Goal: Use online tool/utility: Utilize a website feature to perform a specific function

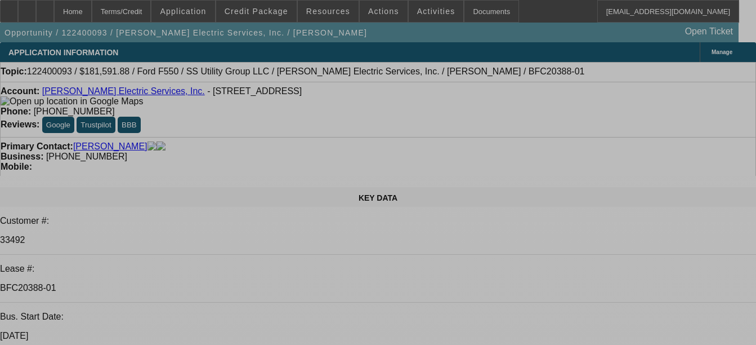
select select "0.1"
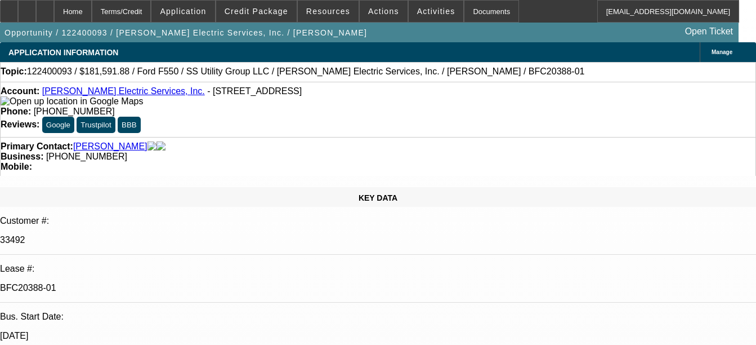
select select "0"
select select "0.1"
select select "0"
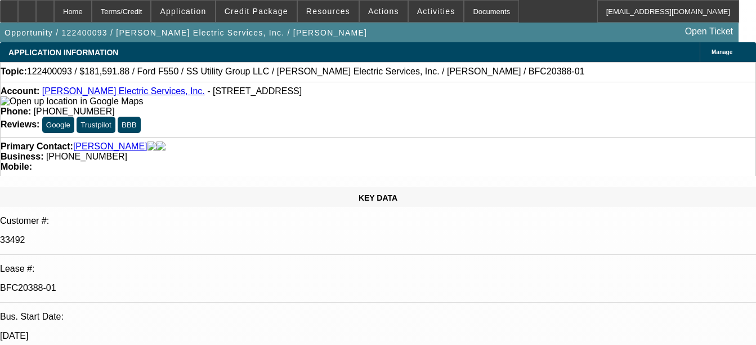
select select "0.2"
select select "2"
select select "0"
select select "0.15"
select select "0"
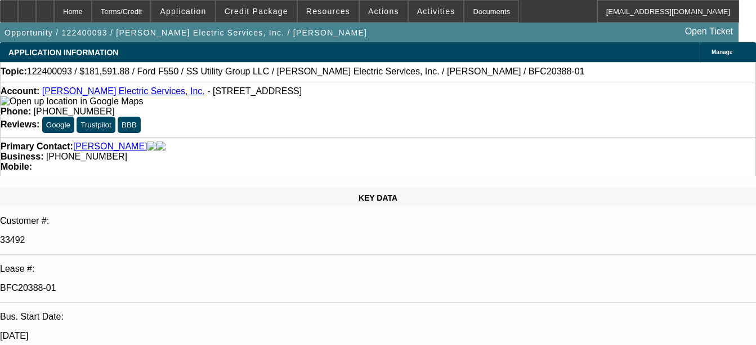
select select "0"
select select "1"
select select "6"
select select "1"
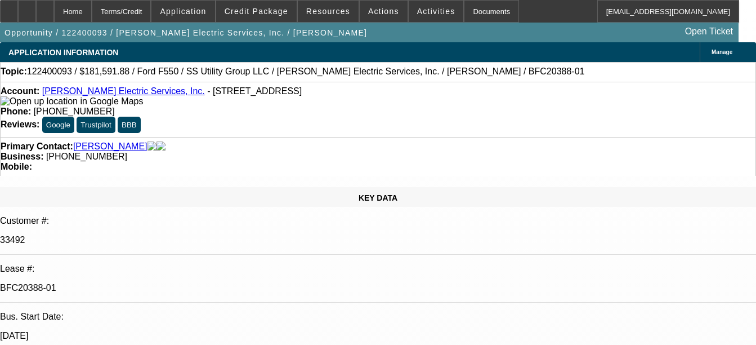
select select "1"
select select "6"
select select "1"
select select "2"
select select "6"
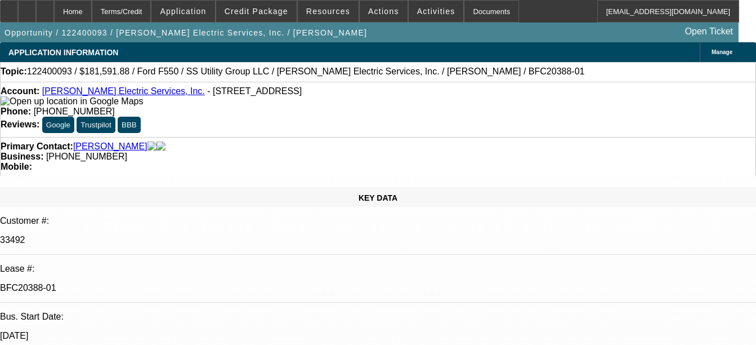
select select "1"
select select "6"
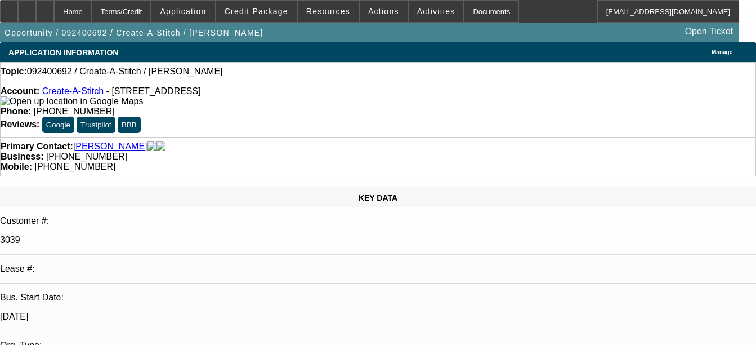
select select "0"
select select "2"
select select "0.1"
select select "1"
select select "2"
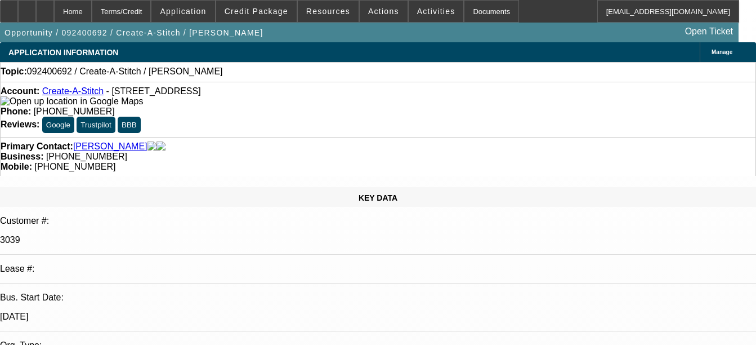
select select "4"
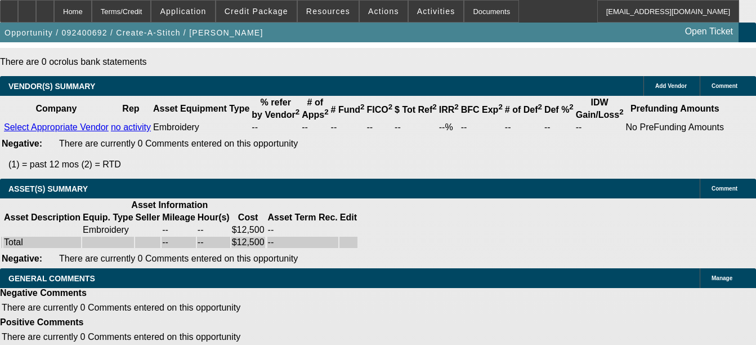
scroll to position [2537, 0]
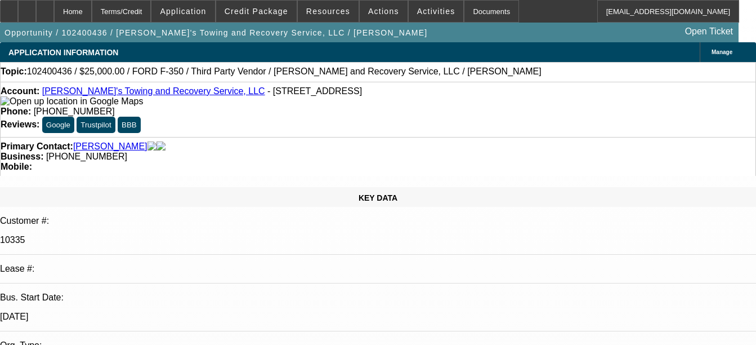
select select "0"
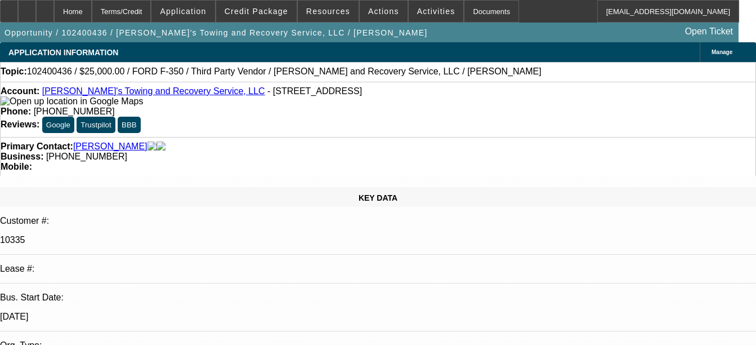
select select "0"
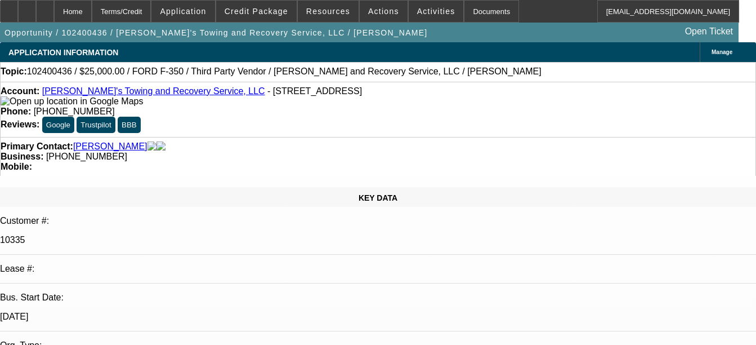
select select "0"
select select "1"
select select "2"
select select "6"
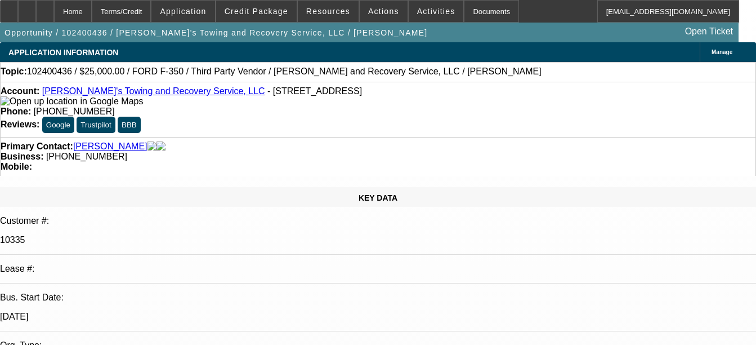
select select "1"
select select "2"
select select "6"
select select "1"
select select "2"
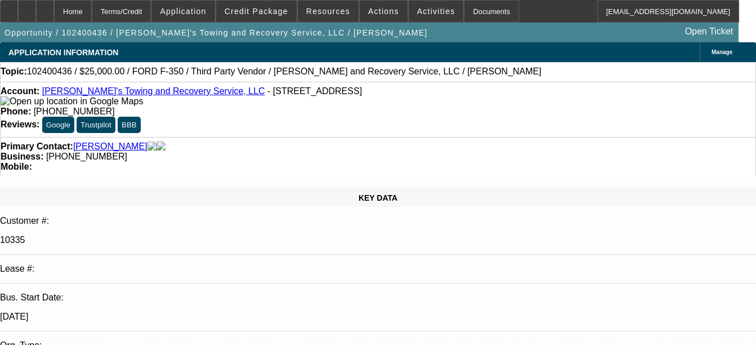
select select "6"
select select "1"
select select "2"
select select "6"
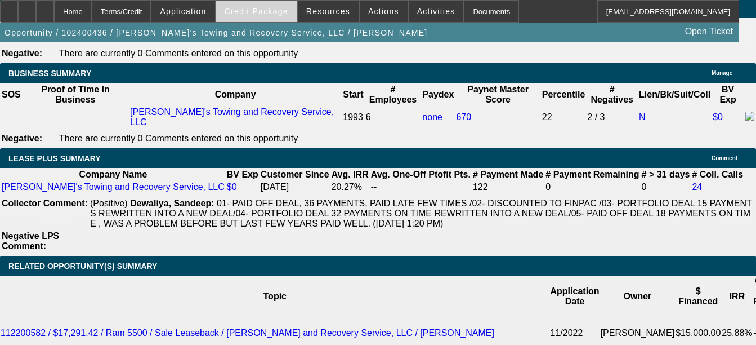
scroll to position [2471, 0]
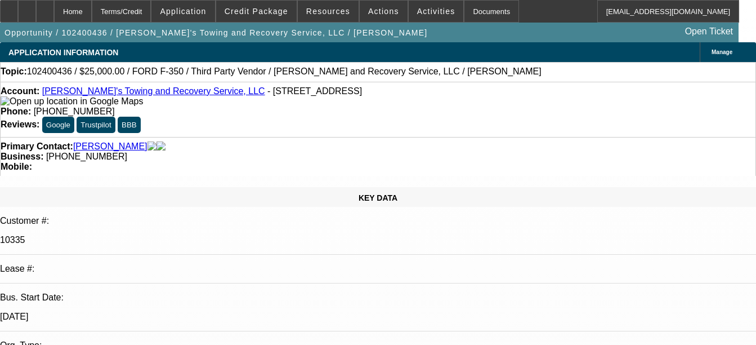
select select "0"
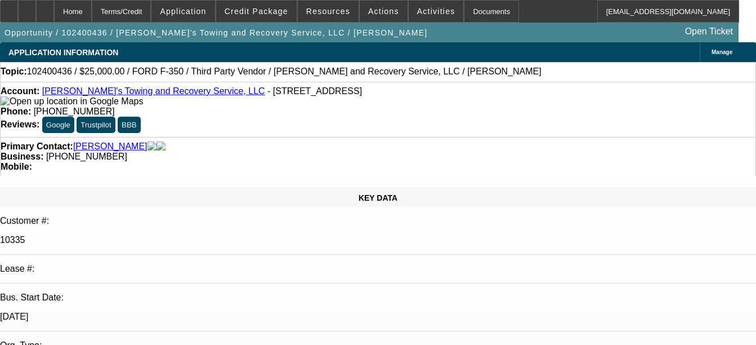
select select "0"
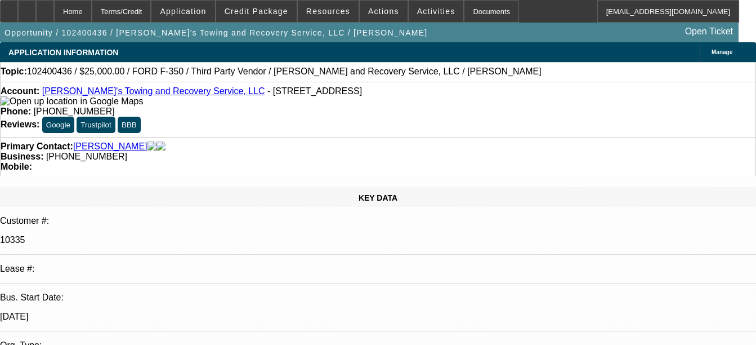
select select "0"
select select "1"
select select "2"
select select "6"
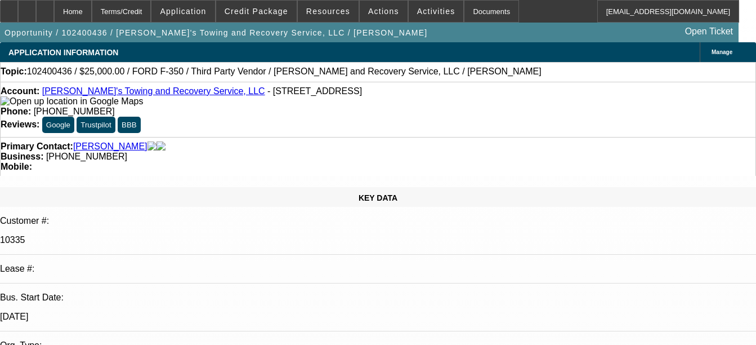
select select "1"
select select "2"
select select "6"
select select "1"
select select "2"
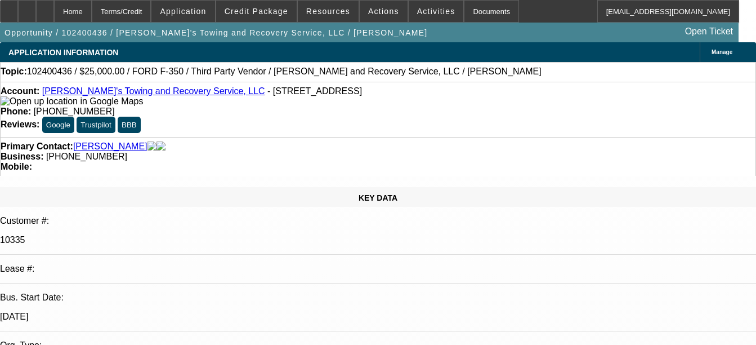
select select "6"
select select "1"
select select "2"
select select "6"
